Goal: Browse casually

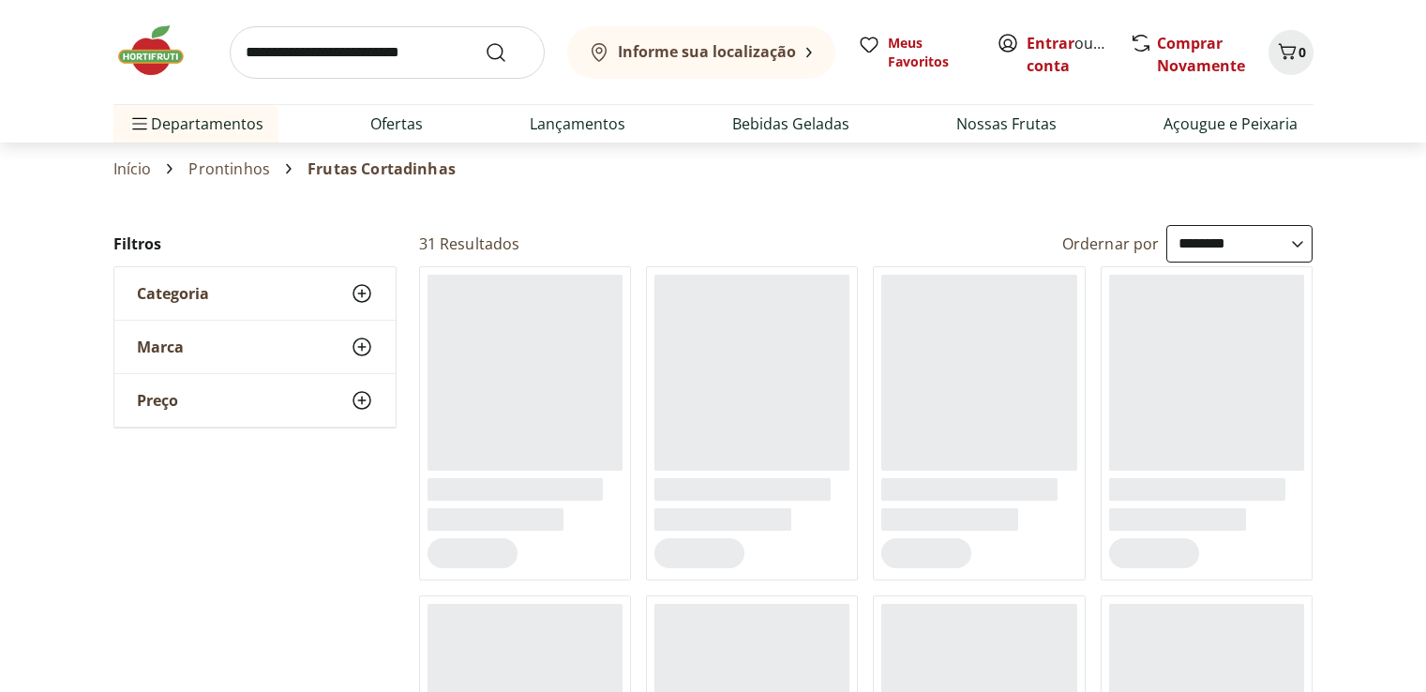
select select "**********"
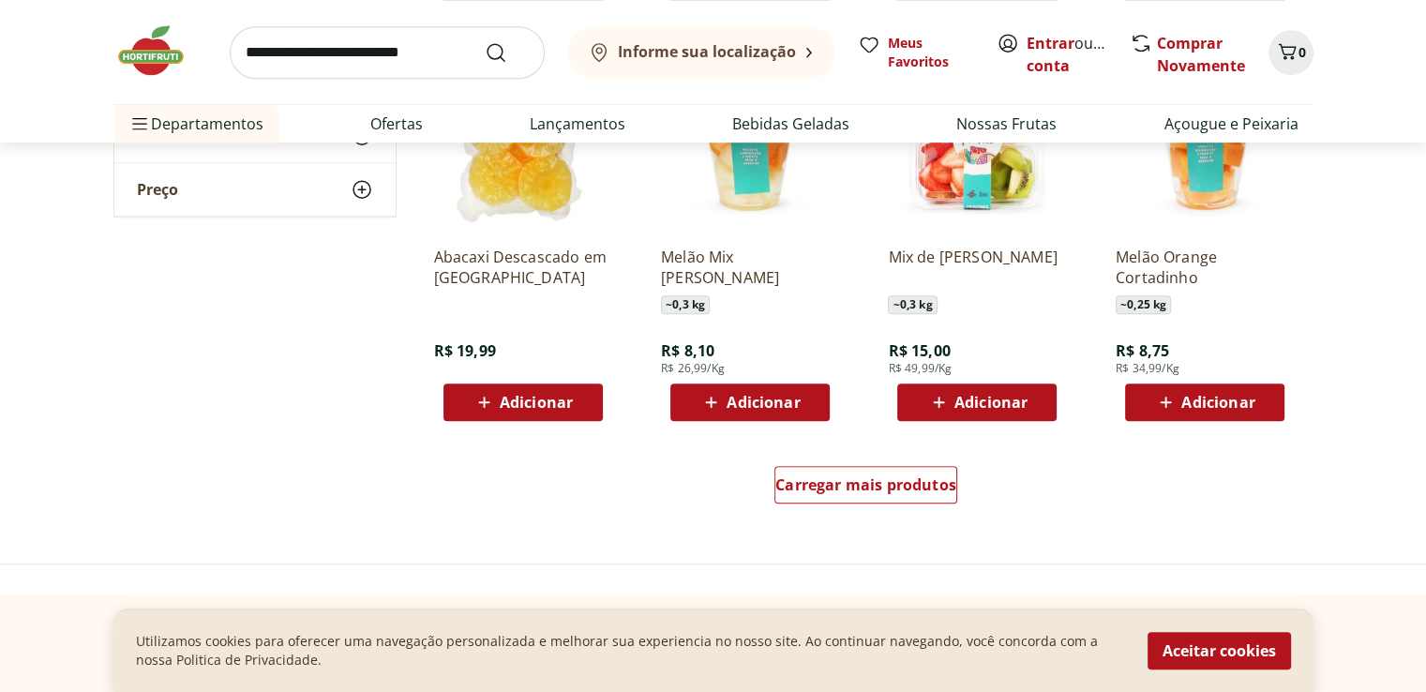
scroll to position [1219, 0]
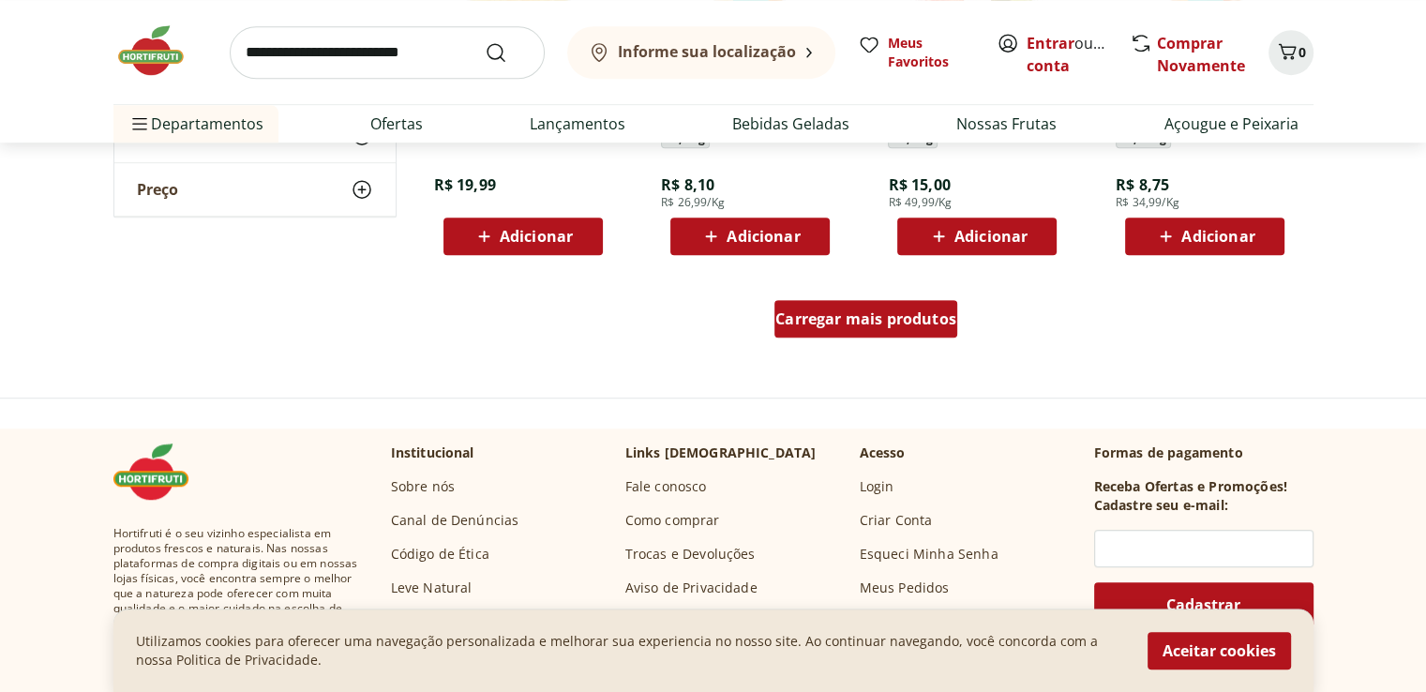
click at [877, 320] on span "Carregar mais produtos" at bounding box center [865, 318] width 181 height 15
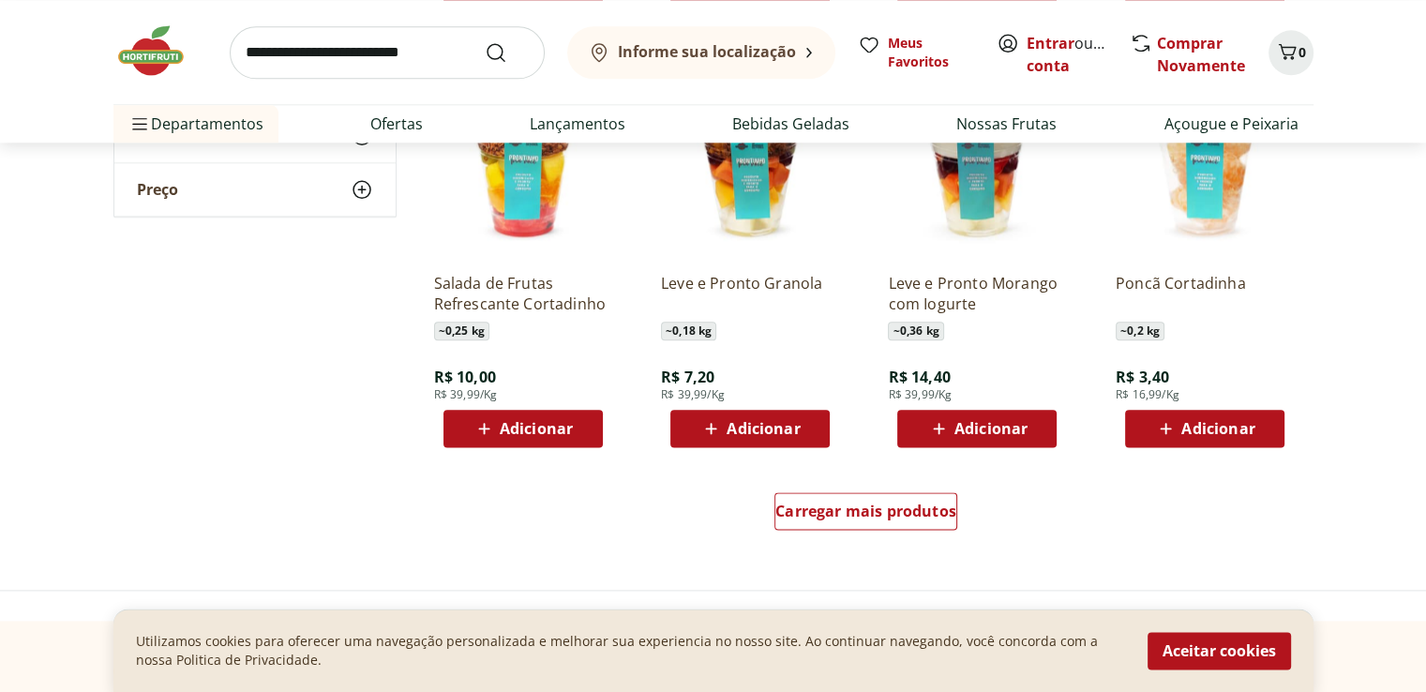
scroll to position [2250, 0]
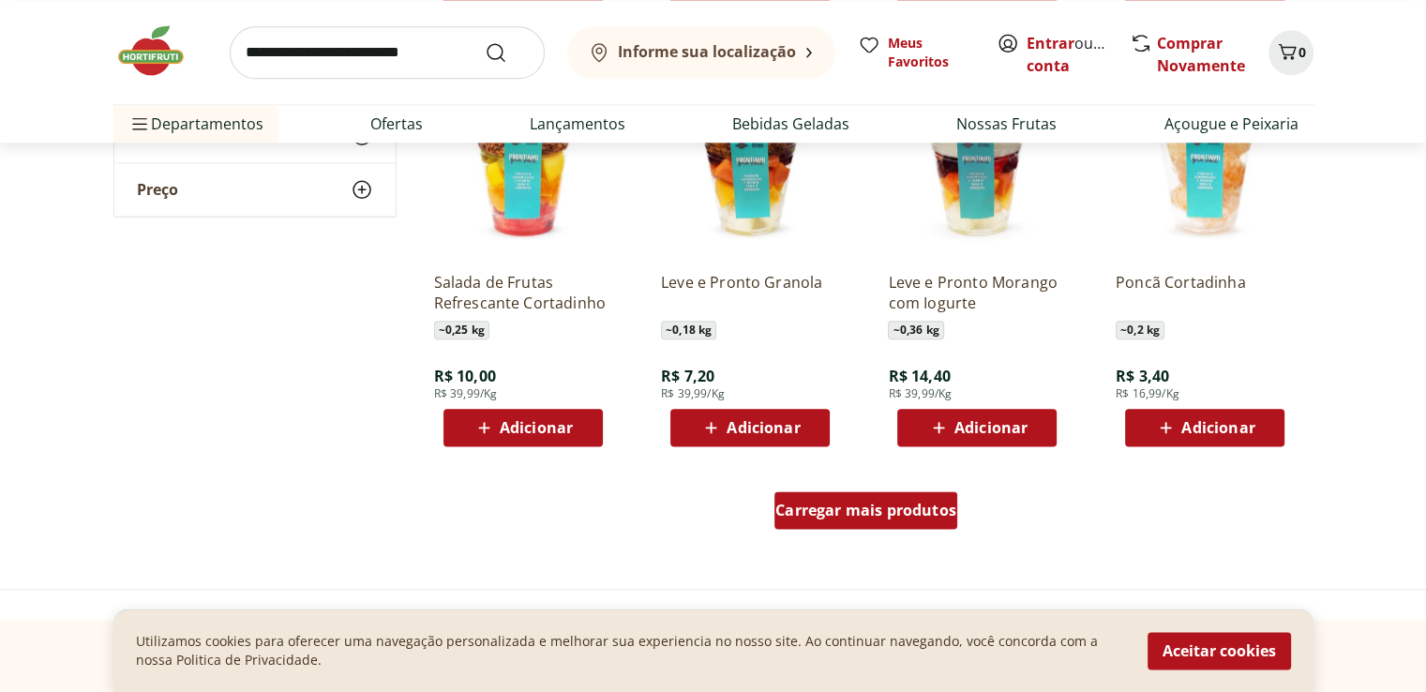
click at [829, 507] on span "Carregar mais produtos" at bounding box center [865, 509] width 181 height 15
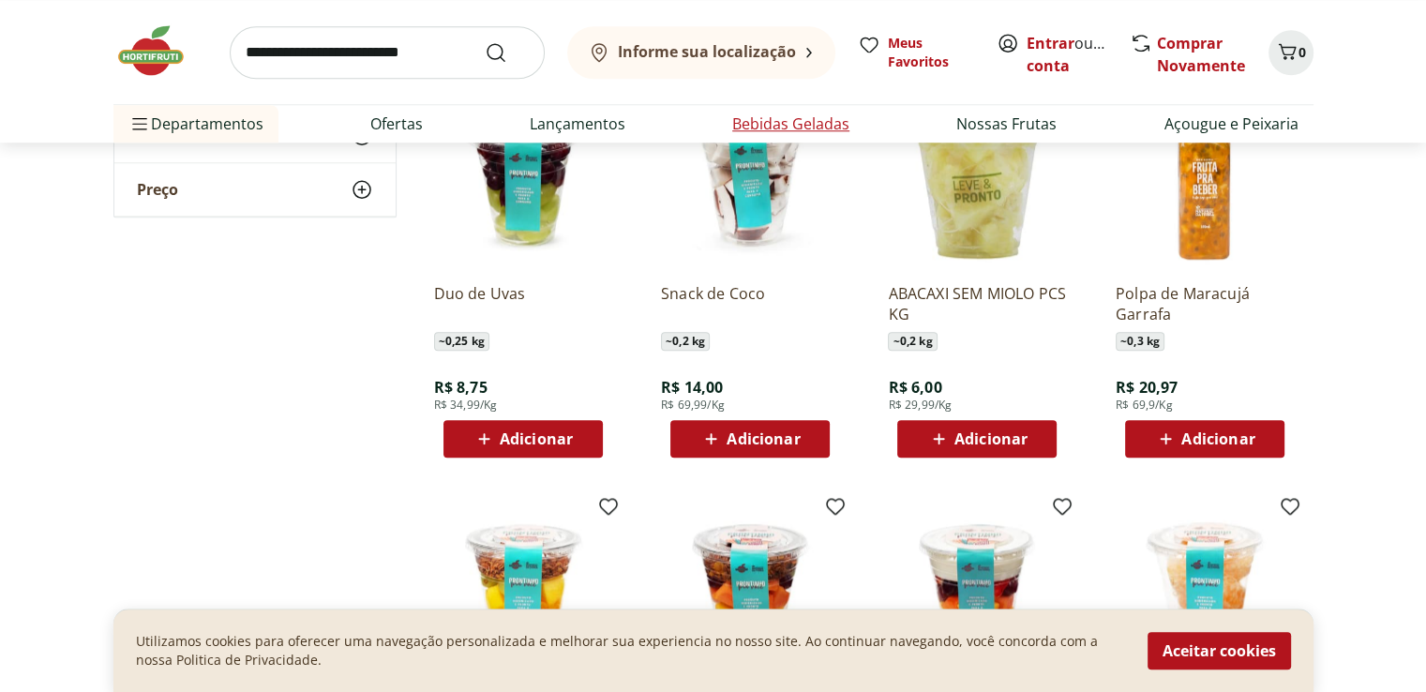
scroll to position [1500, 0]
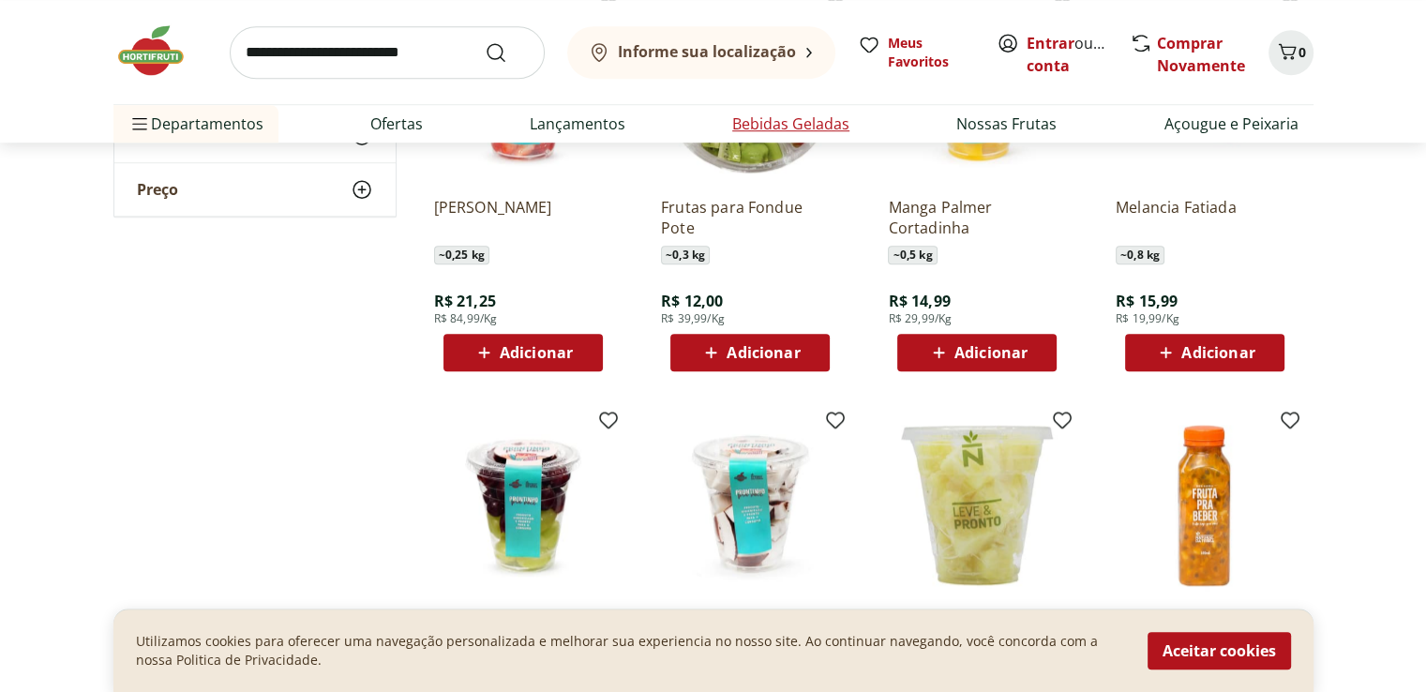
click at [804, 120] on link "Bebidas Geladas" at bounding box center [790, 123] width 117 height 22
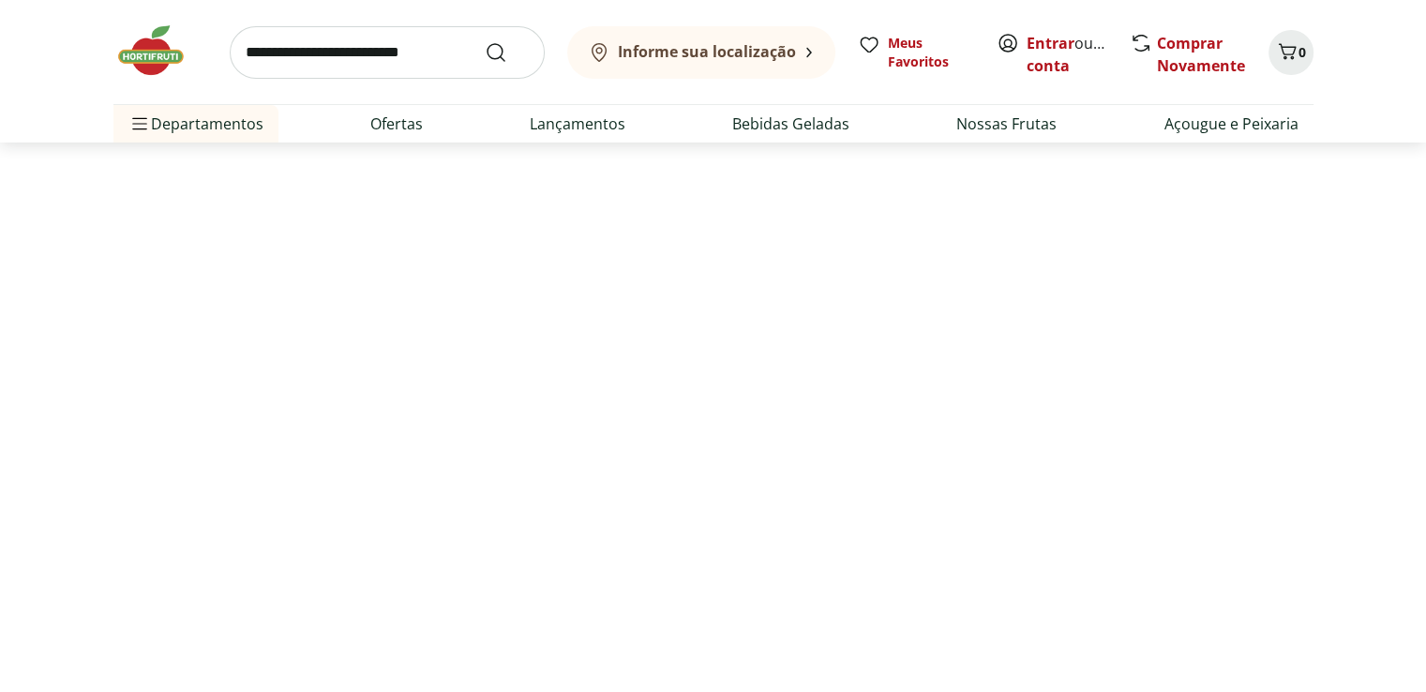
select select "**********"
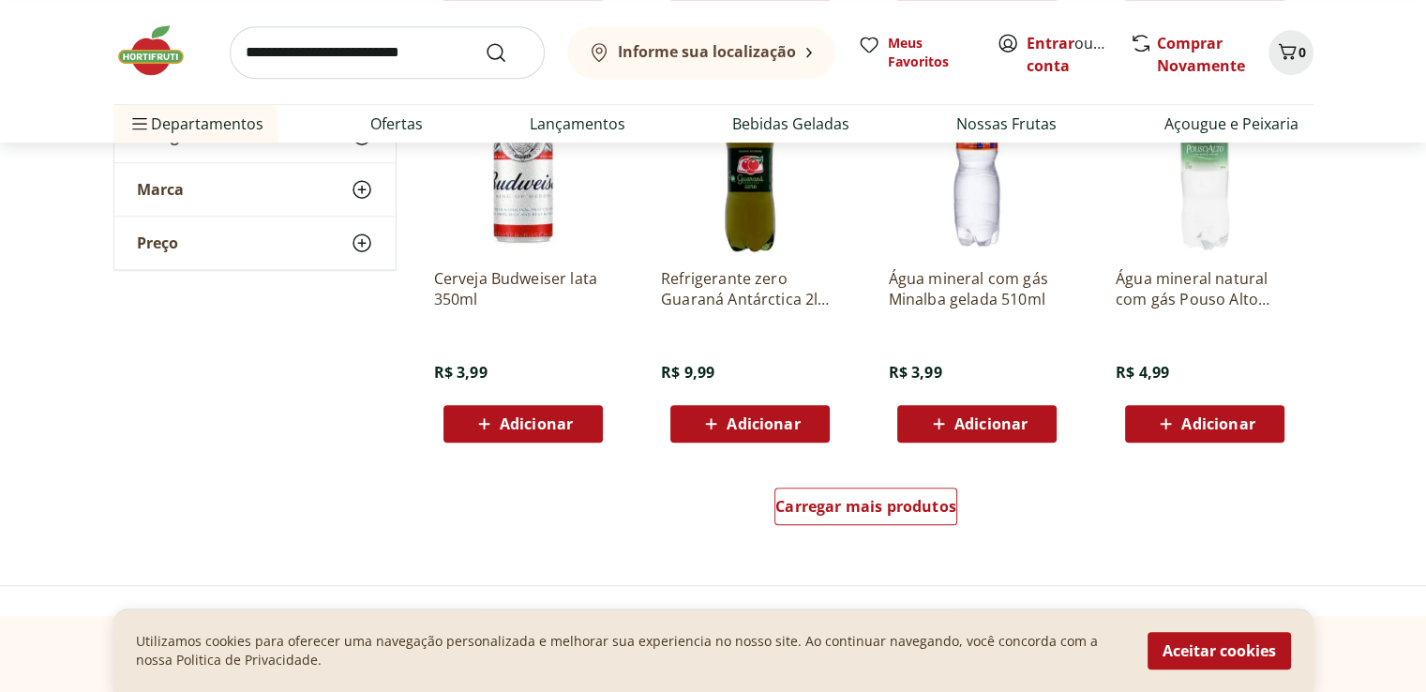
scroll to position [1312, 0]
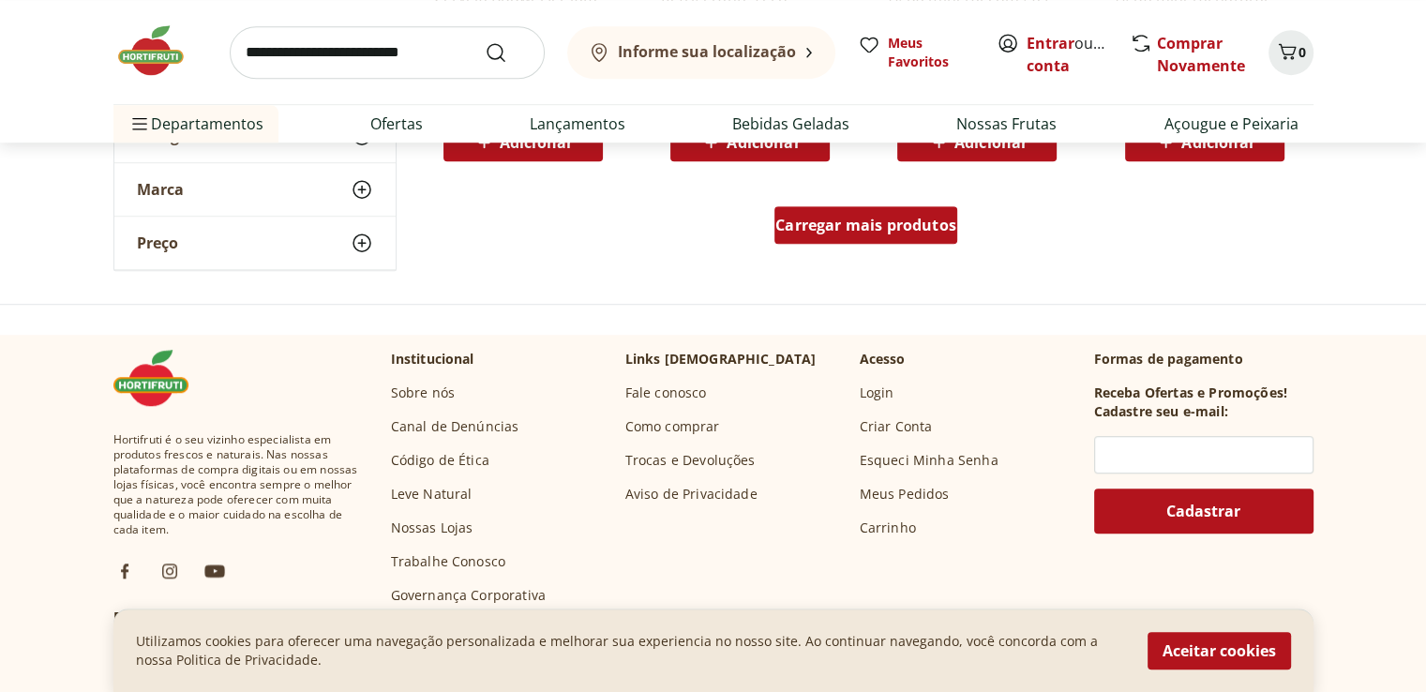
click at [841, 235] on div "Carregar mais produtos" at bounding box center [865, 224] width 183 height 37
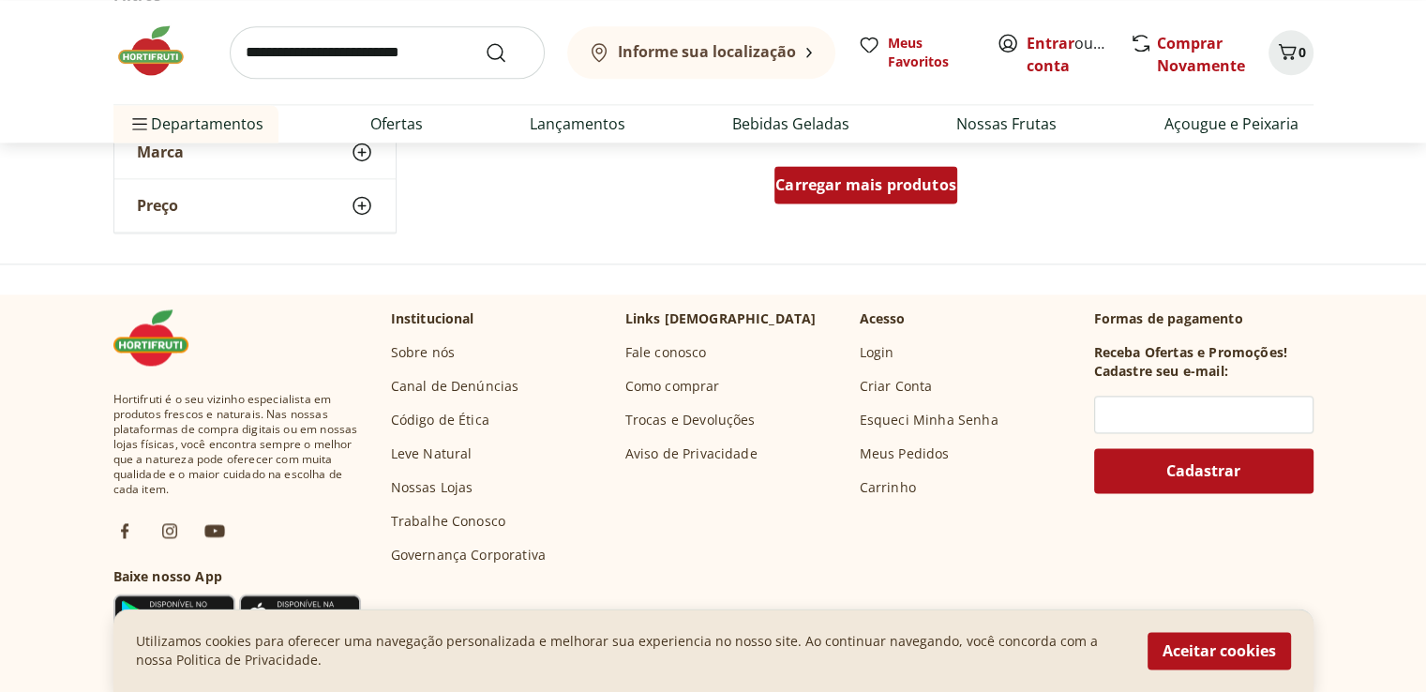
scroll to position [2531, 0]
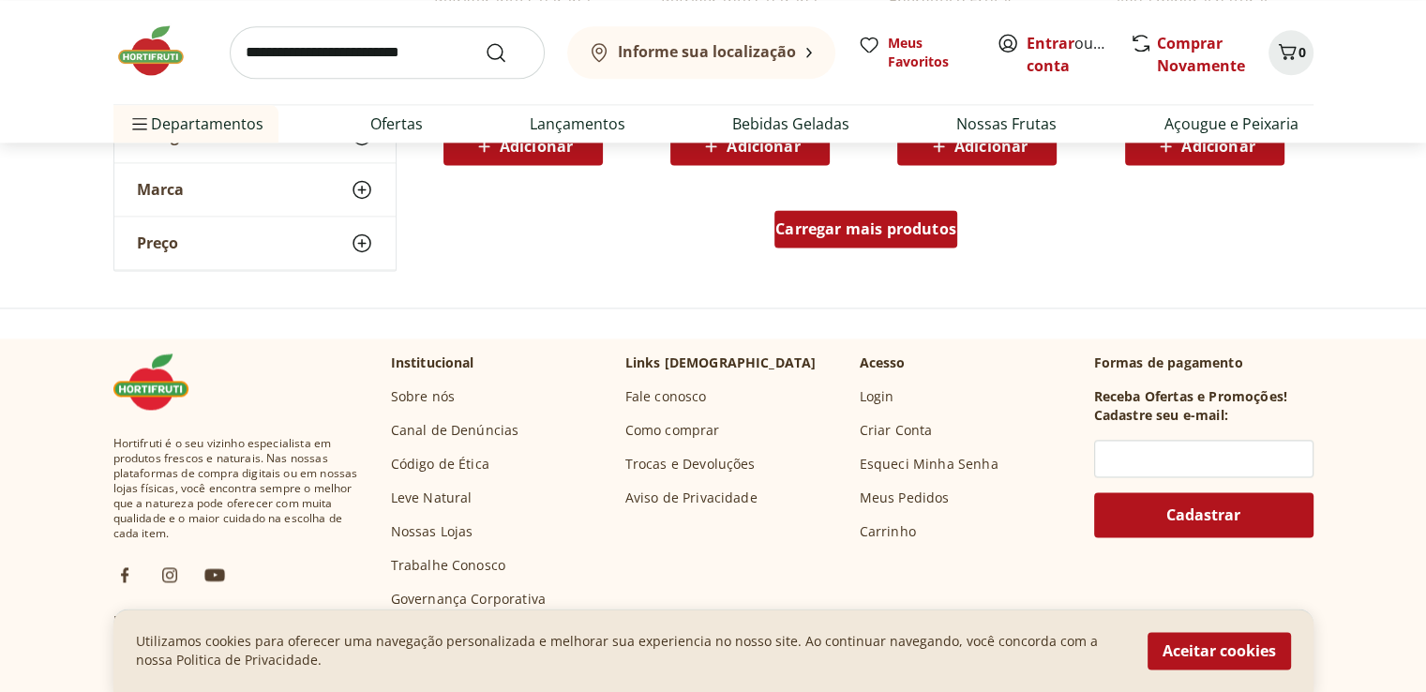
click at [844, 233] on span "Carregar mais produtos" at bounding box center [865, 228] width 181 height 15
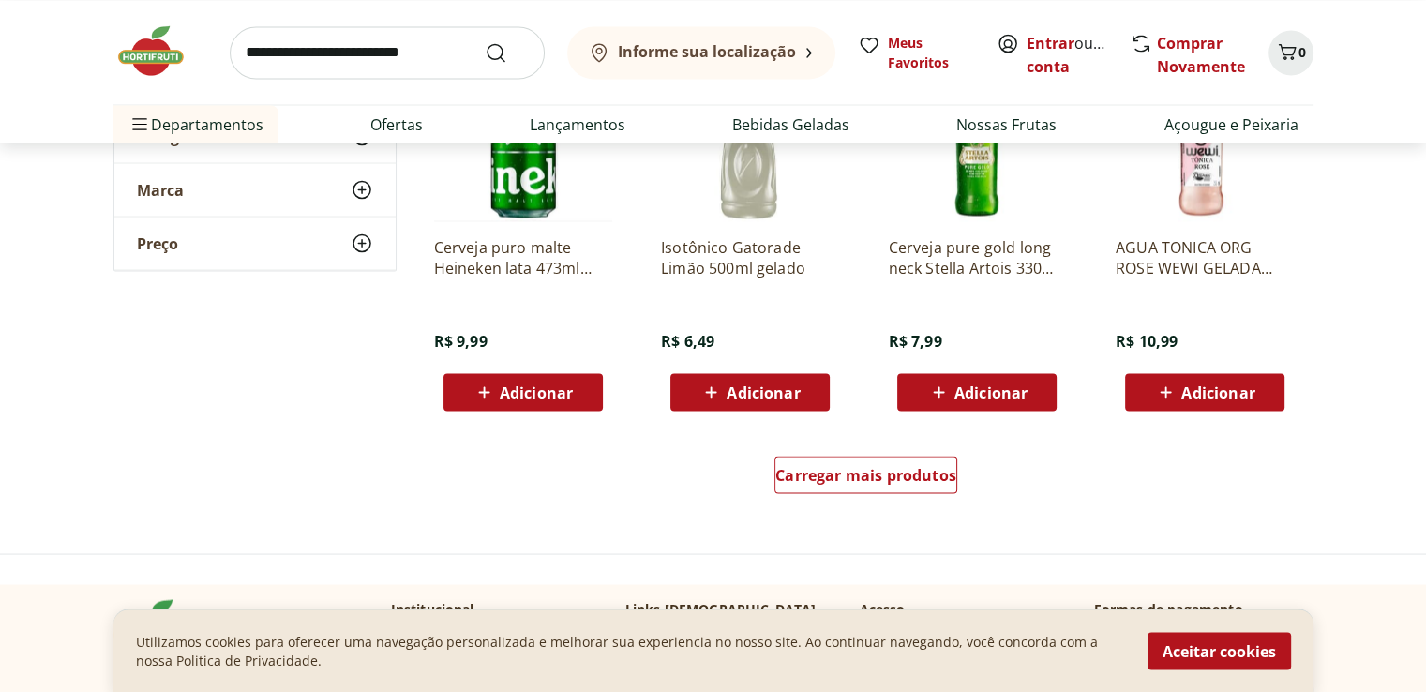
scroll to position [3562, 0]
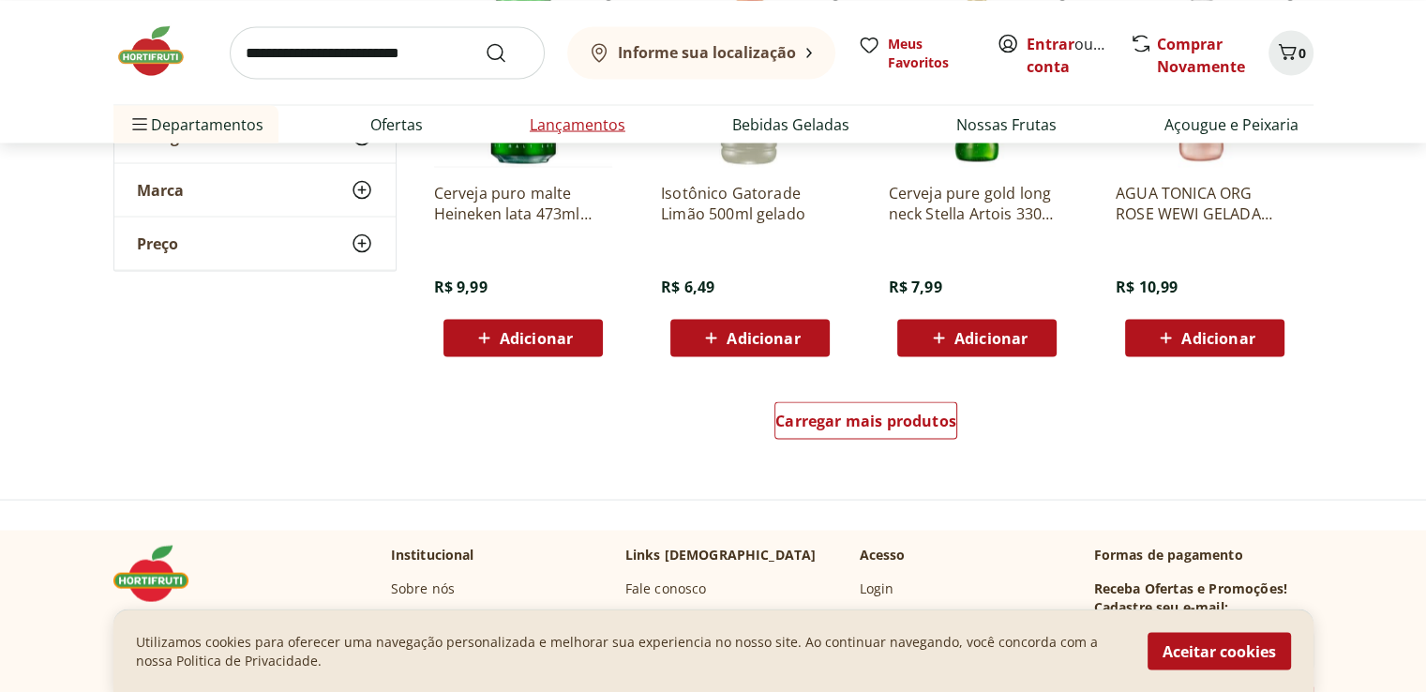
click at [613, 128] on link "Lançamentos" at bounding box center [578, 123] width 96 height 22
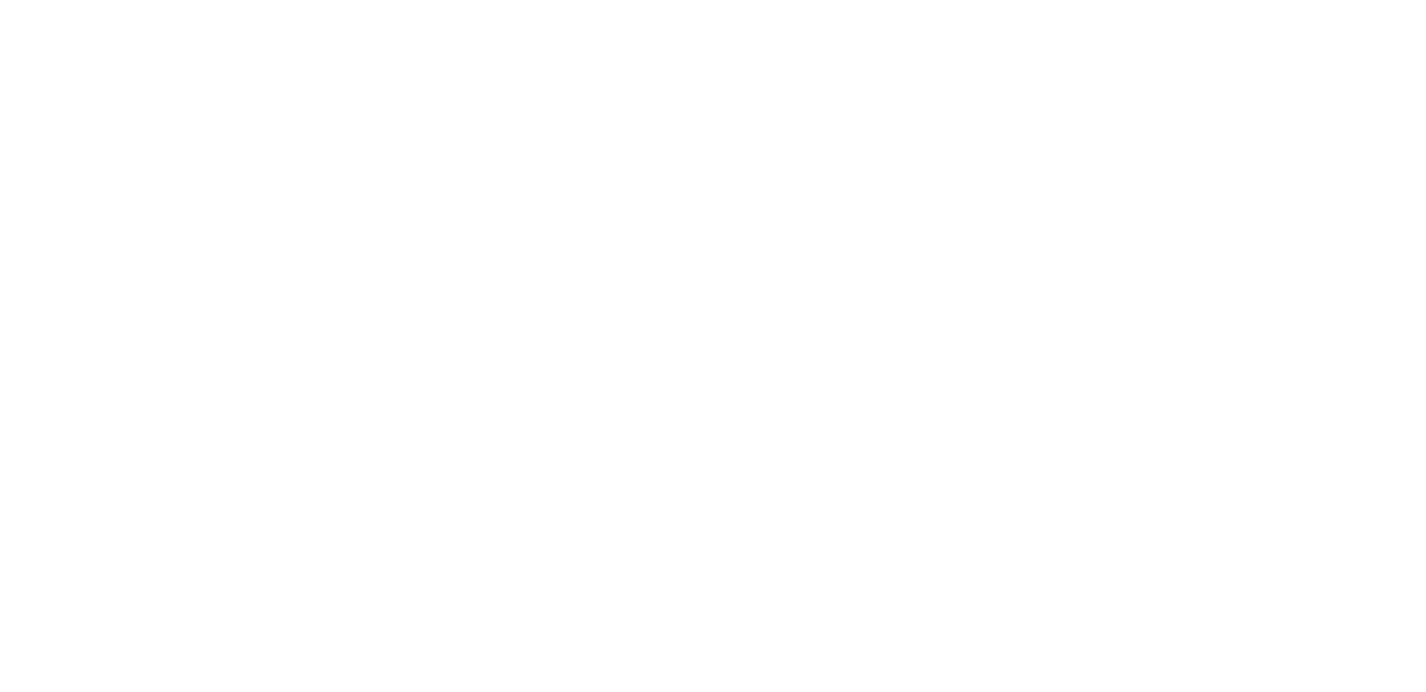
scroll to position [150, 0]
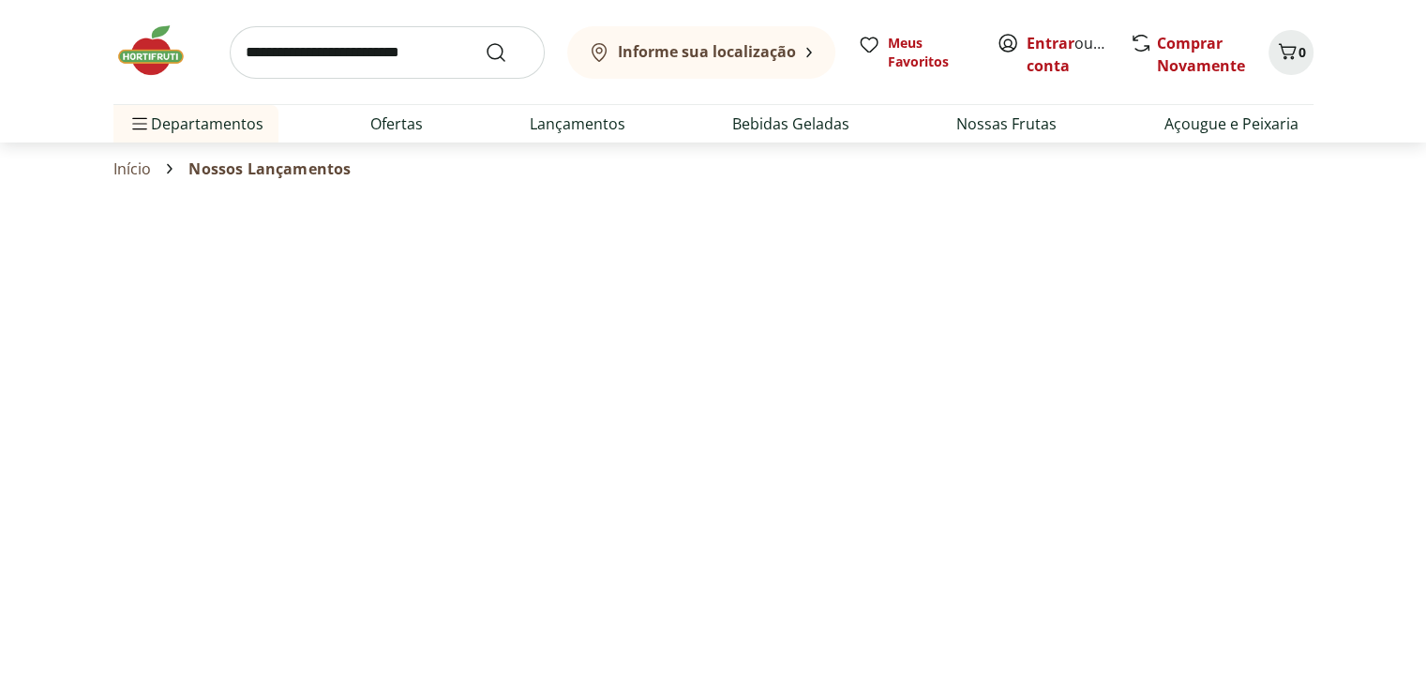
select select "**********"
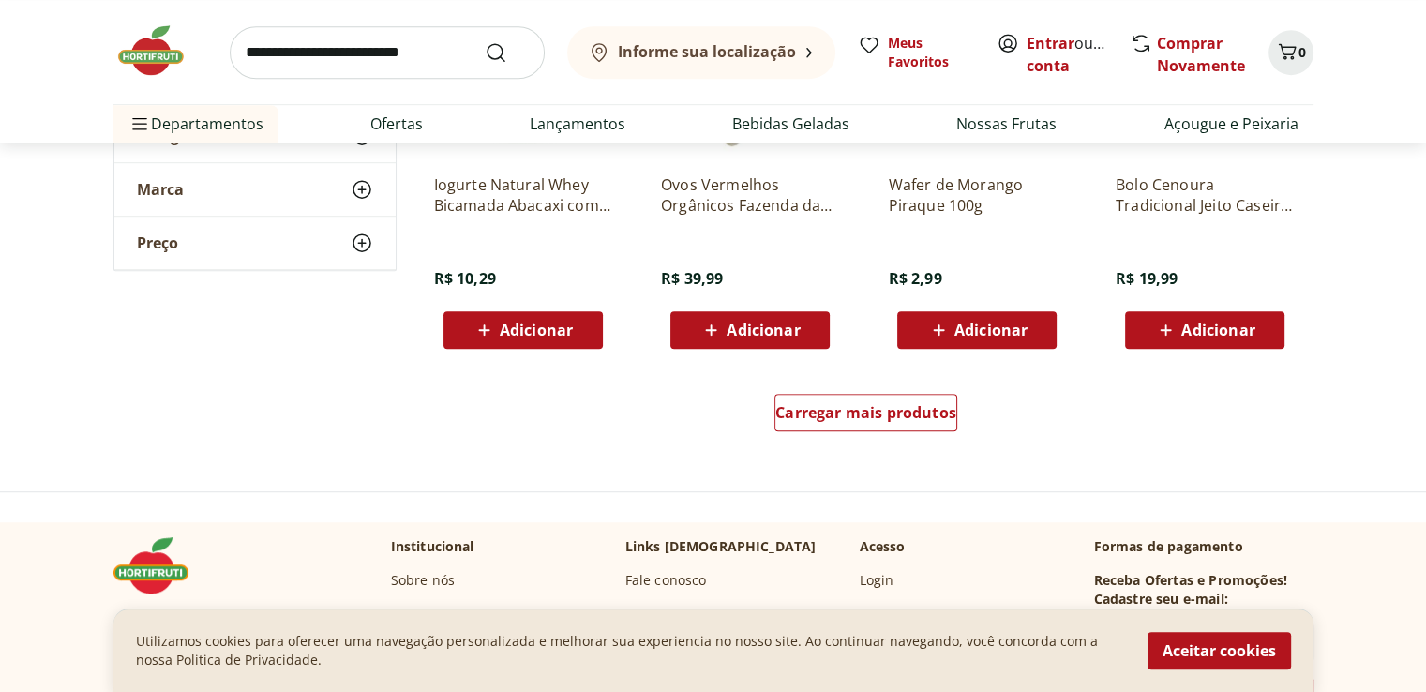
scroll to position [1312, 0]
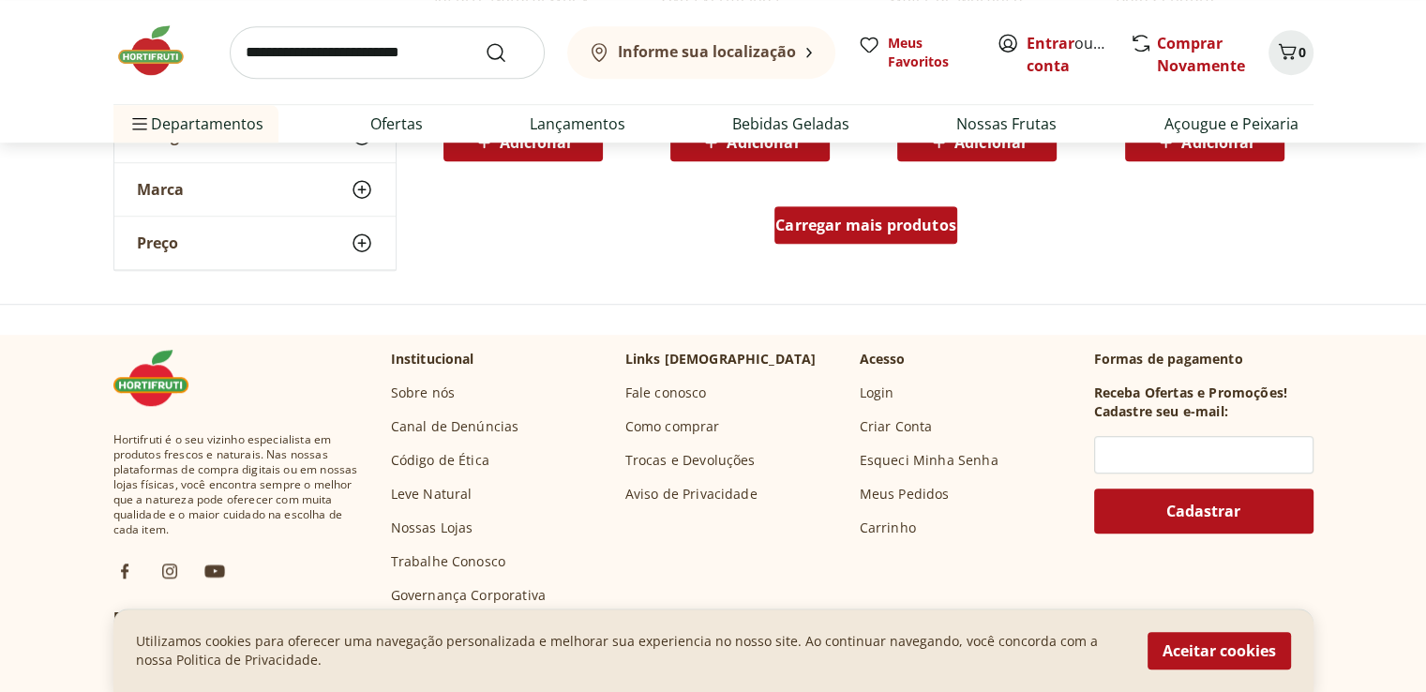
click at [799, 226] on span "Carregar mais produtos" at bounding box center [865, 224] width 181 height 15
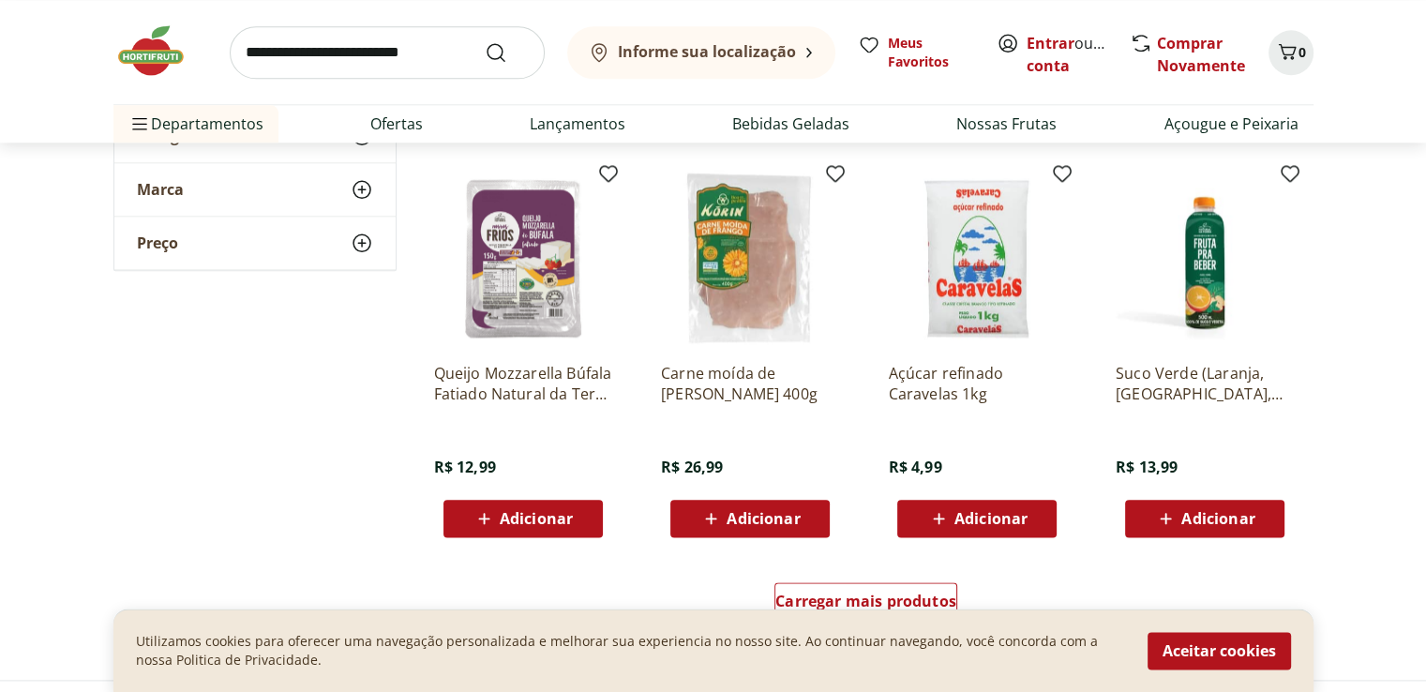
scroll to position [2156, 0]
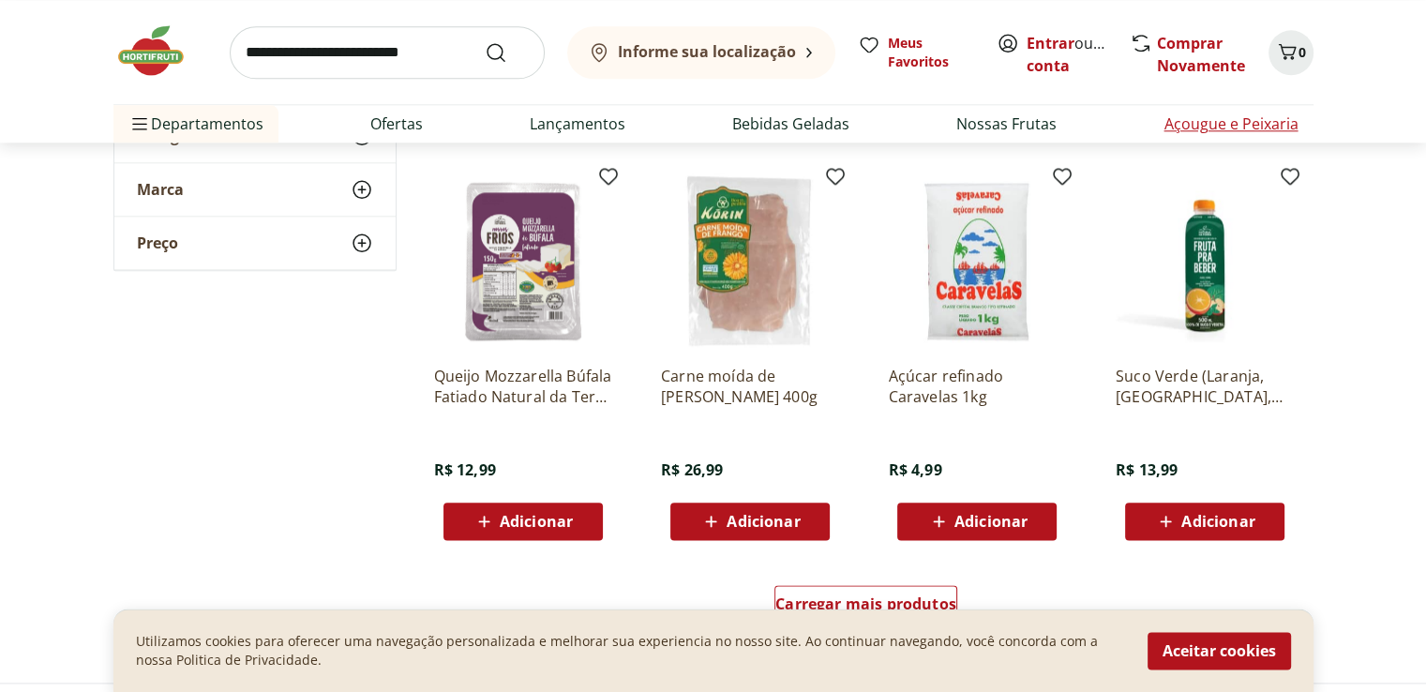
click at [1220, 125] on link "Açougue e Peixaria" at bounding box center [1230, 123] width 134 height 22
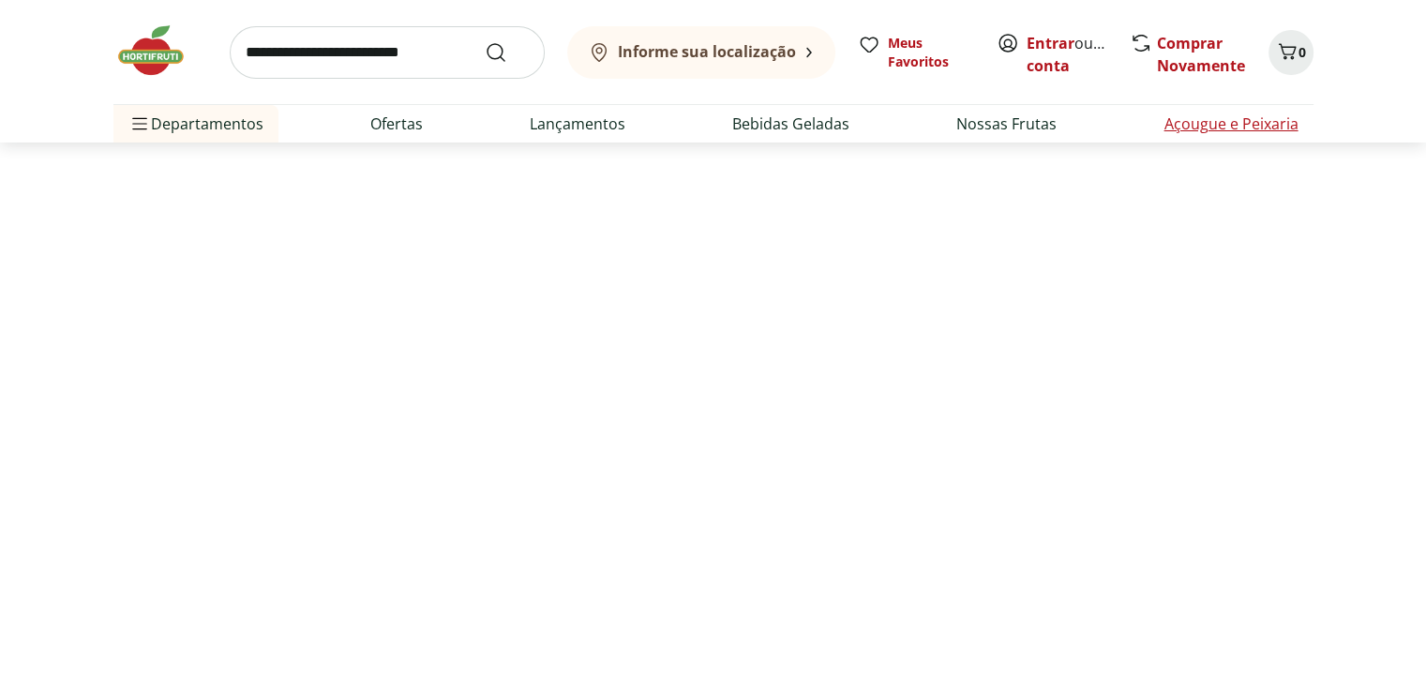
select select "**********"
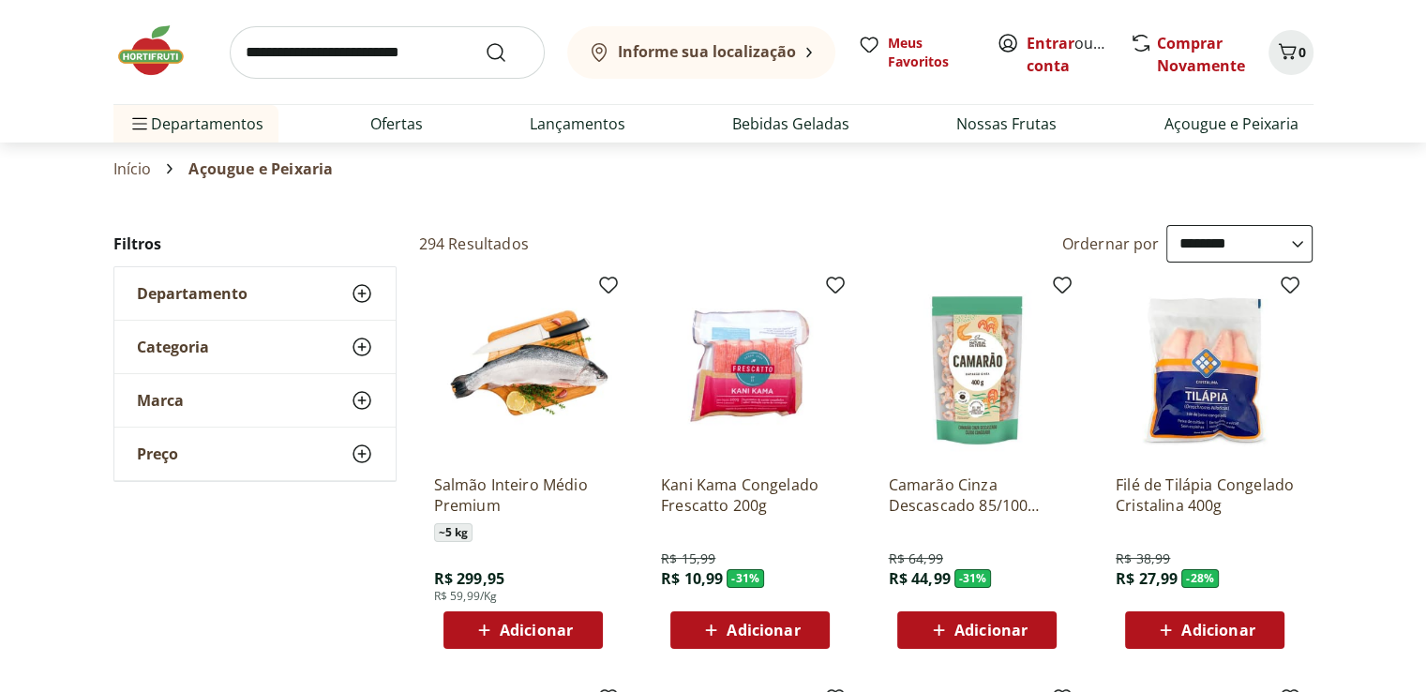
scroll to position [469, 0]
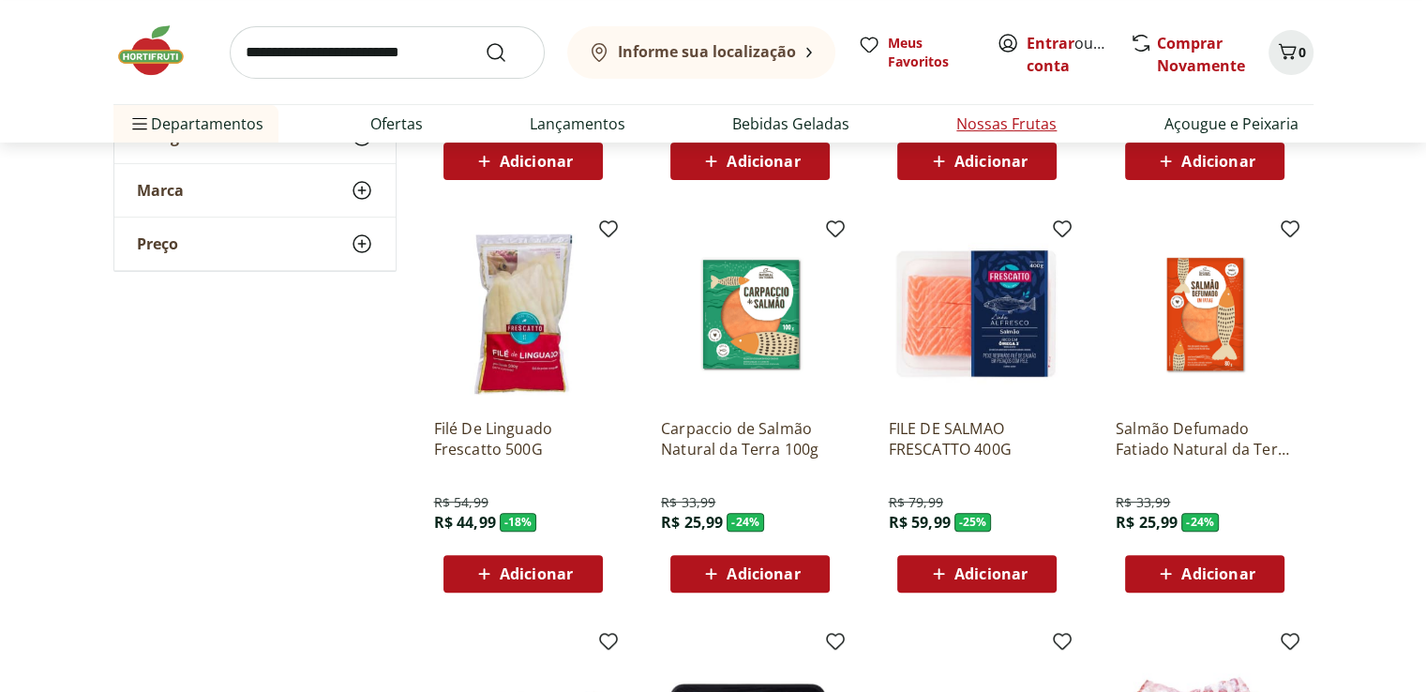
click at [1042, 127] on link "Nossas Frutas" at bounding box center [1006, 123] width 100 height 22
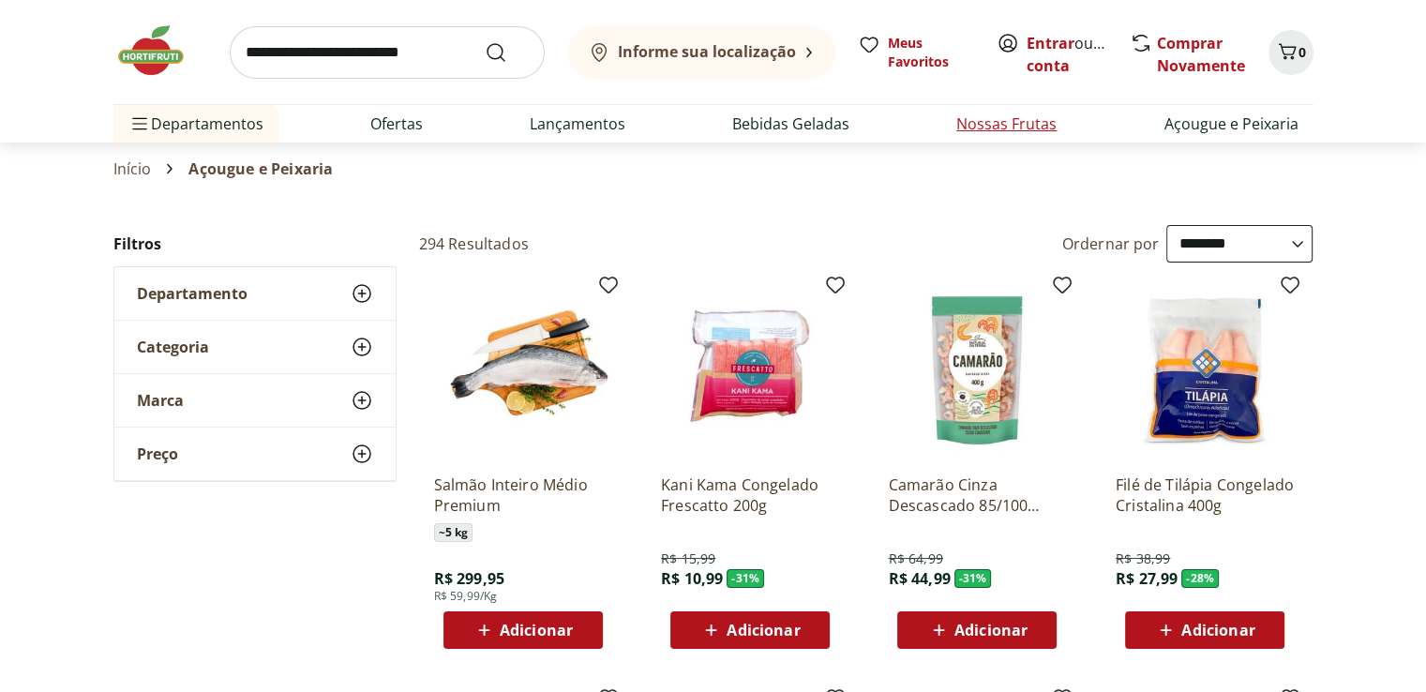
select select "**********"
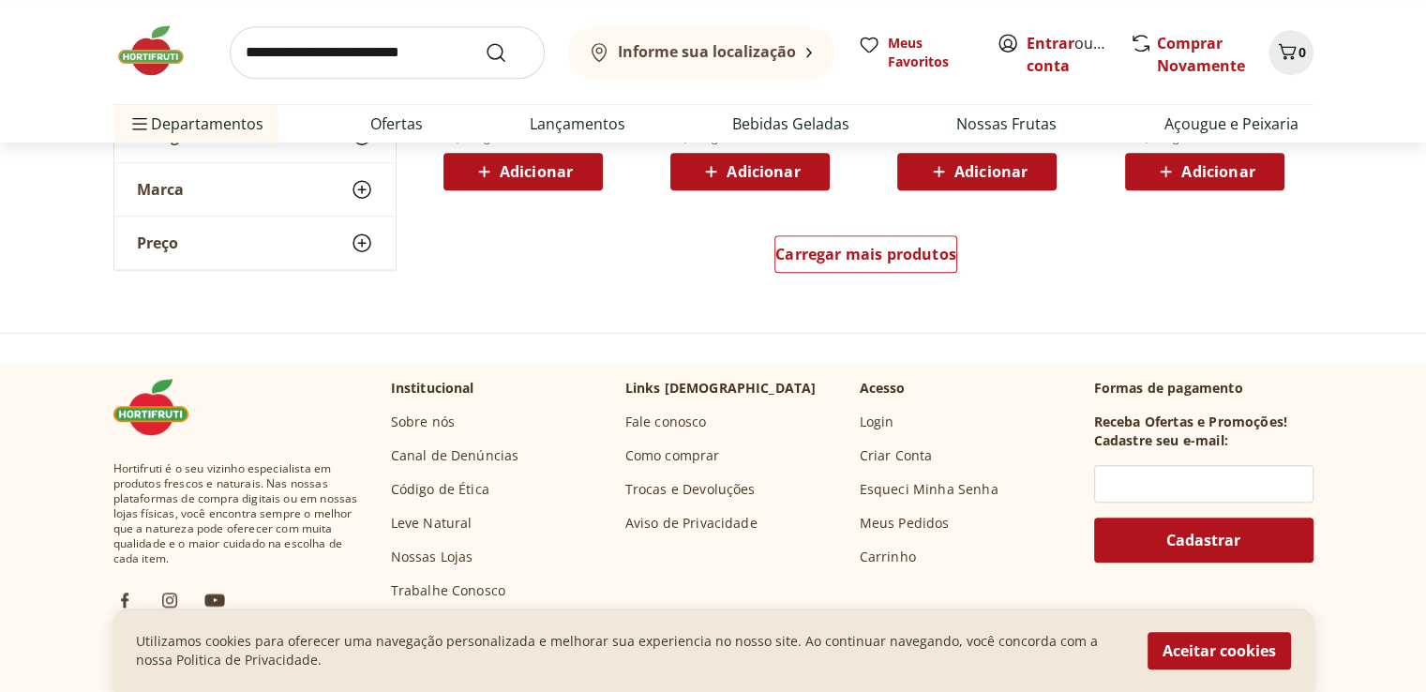
scroll to position [1312, 0]
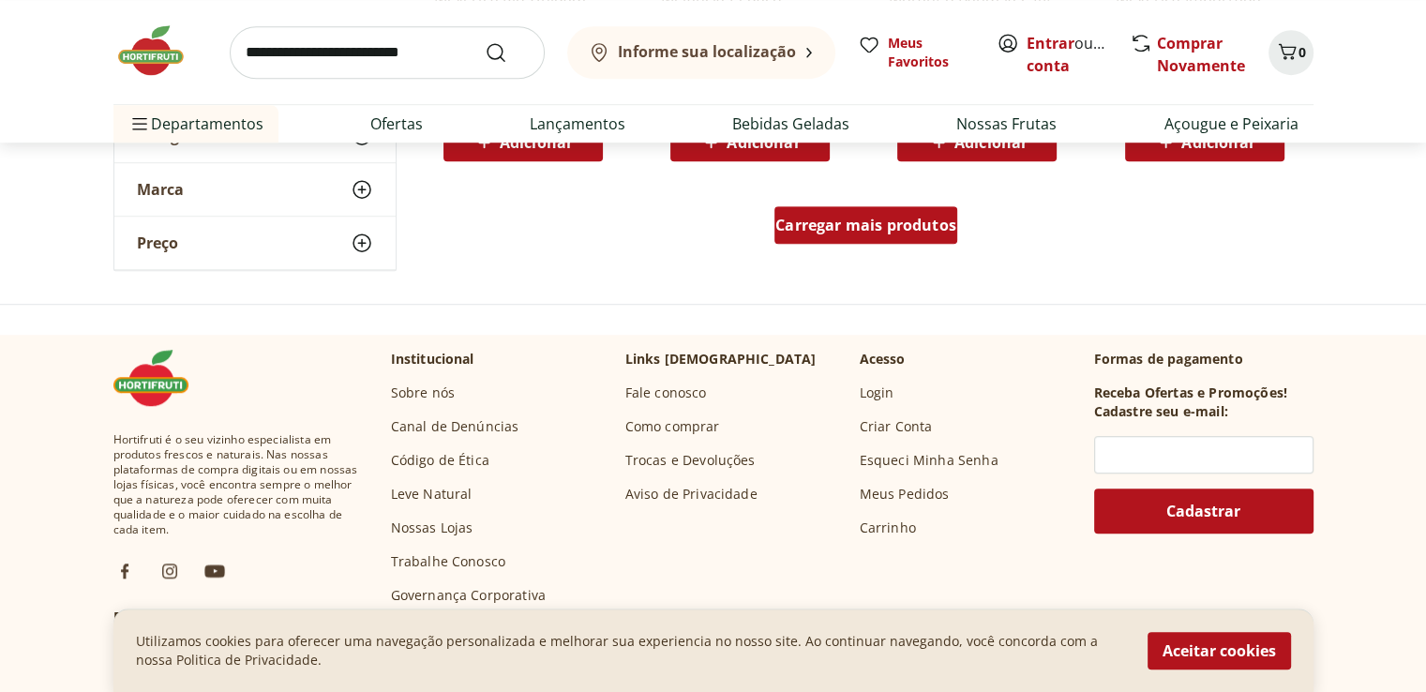
click at [859, 241] on div "Carregar mais produtos" at bounding box center [865, 224] width 183 height 37
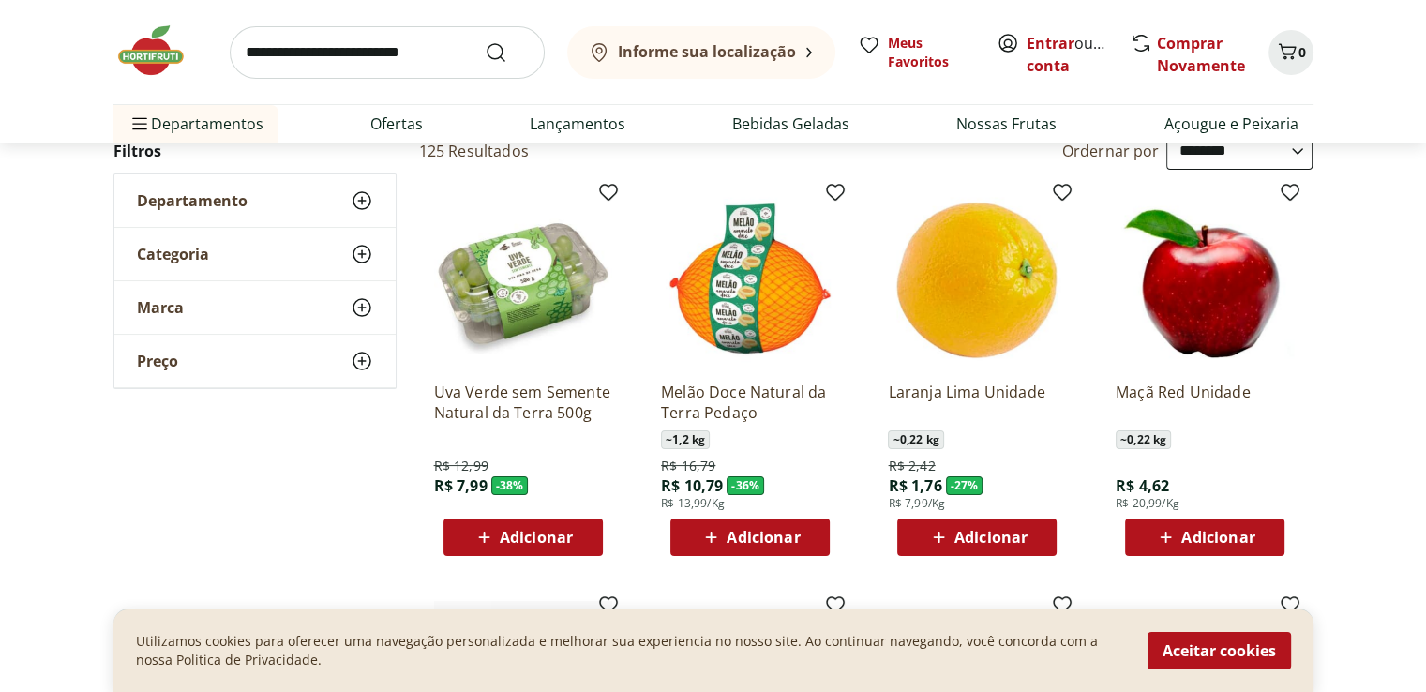
scroll to position [0, 0]
